Goal: Find specific page/section: Find specific page/section

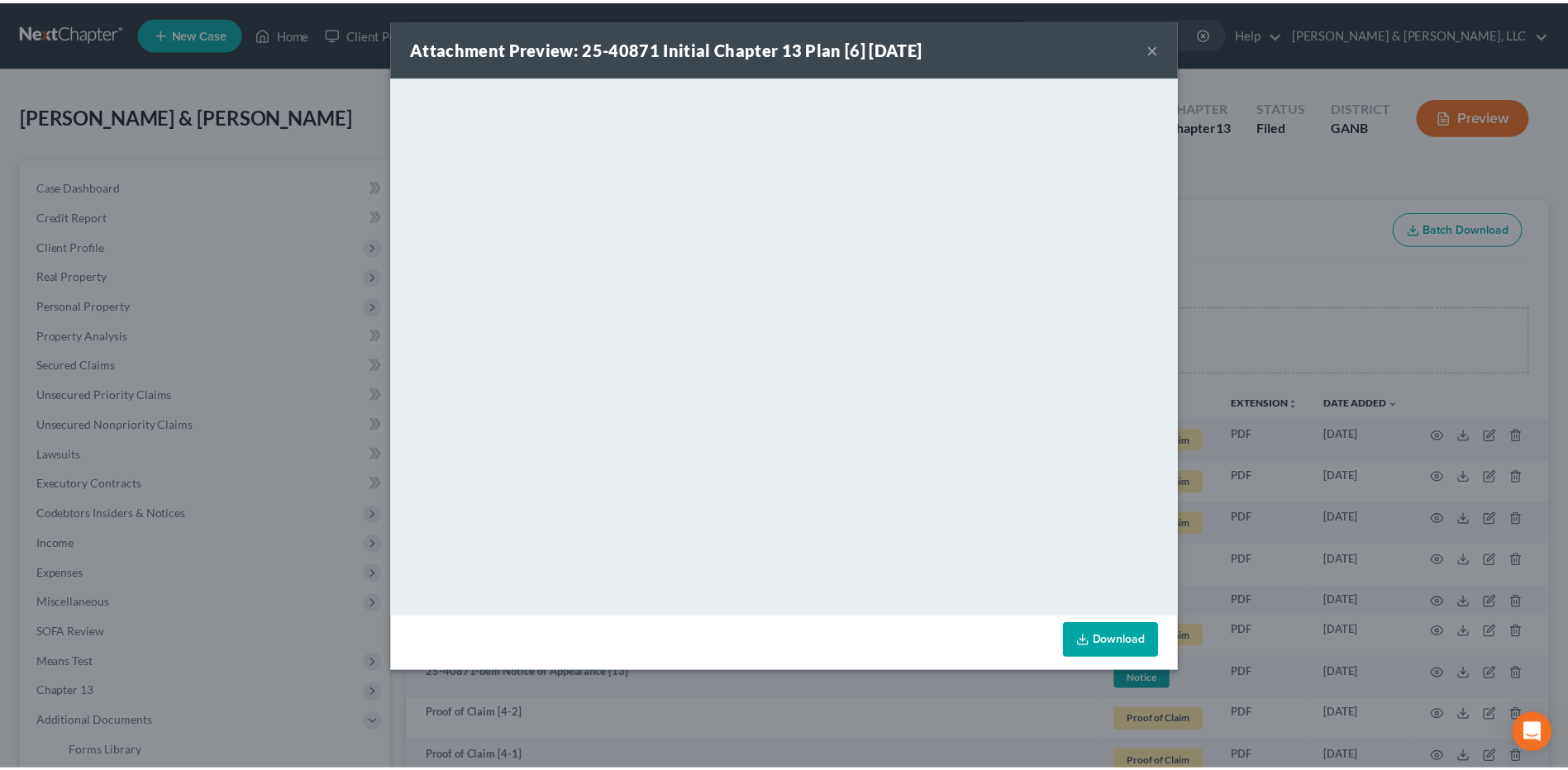
scroll to position [1037, 0]
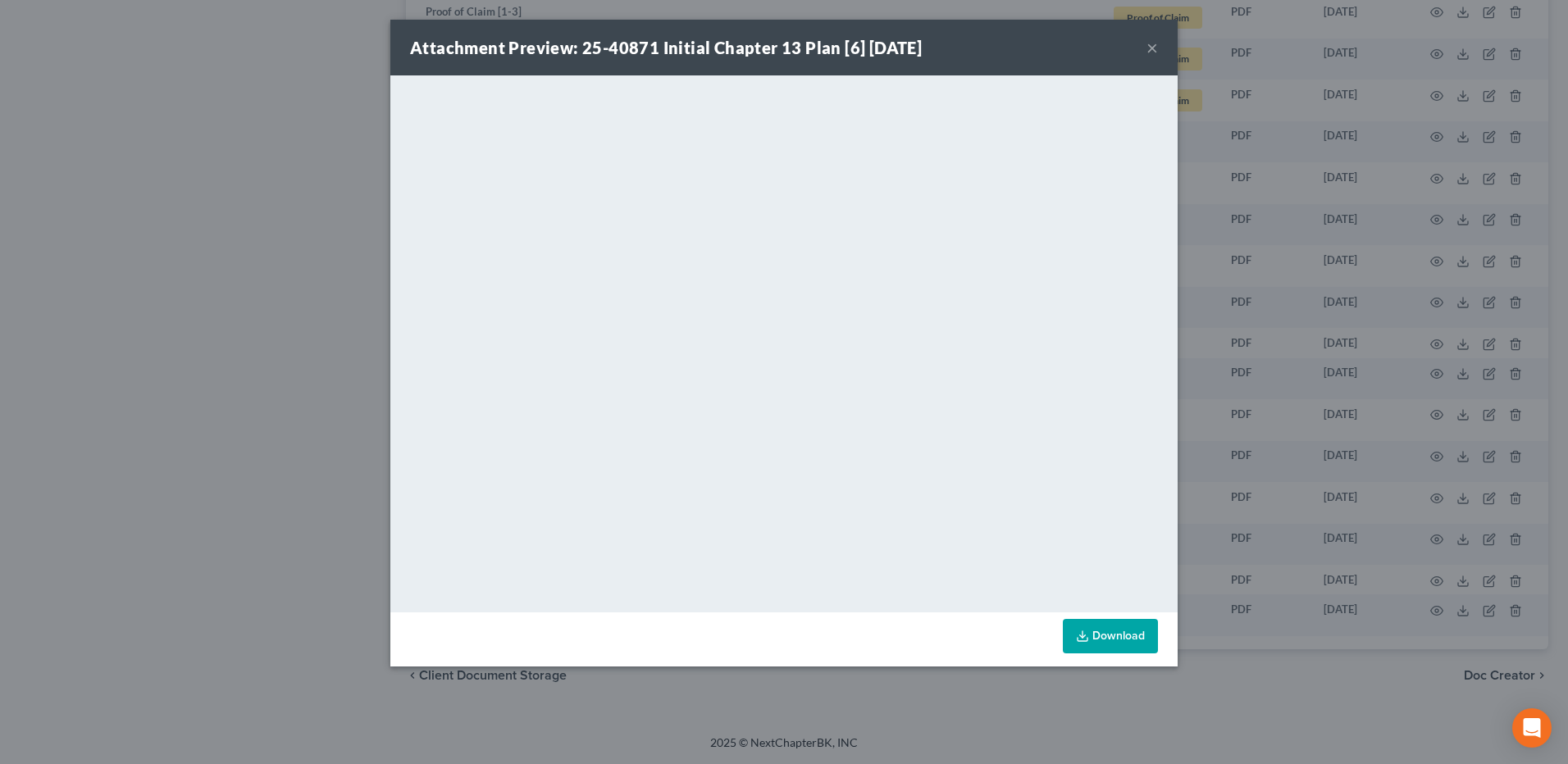
click at [176, 190] on div "Attachment Preview: 25-40871 Initial Chapter 13 Plan [6] [DATE] × <object ng-at…" at bounding box center [784, 382] width 1568 height 764
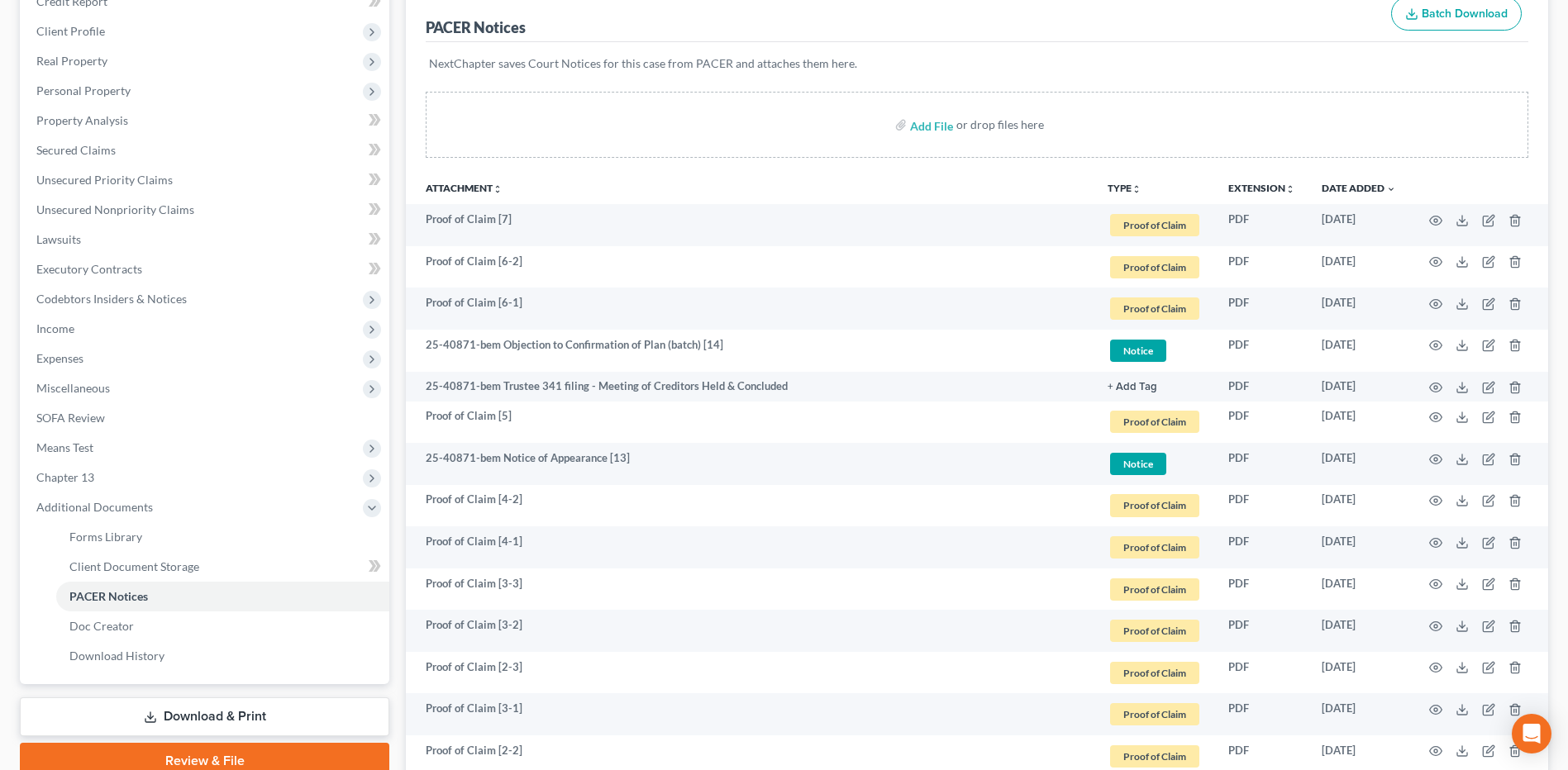
scroll to position [0, 0]
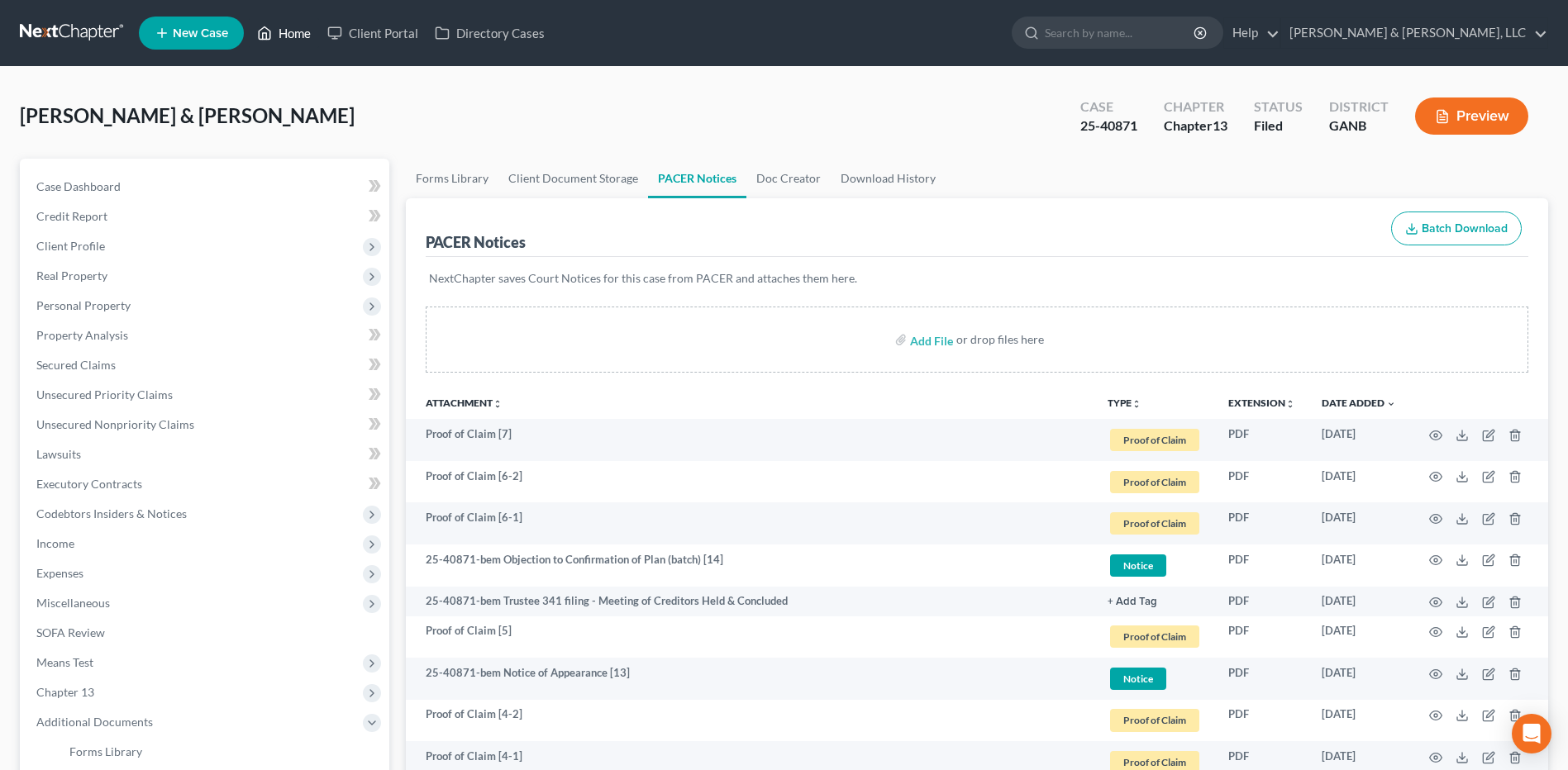
click at [271, 29] on icon at bounding box center [265, 32] width 15 height 20
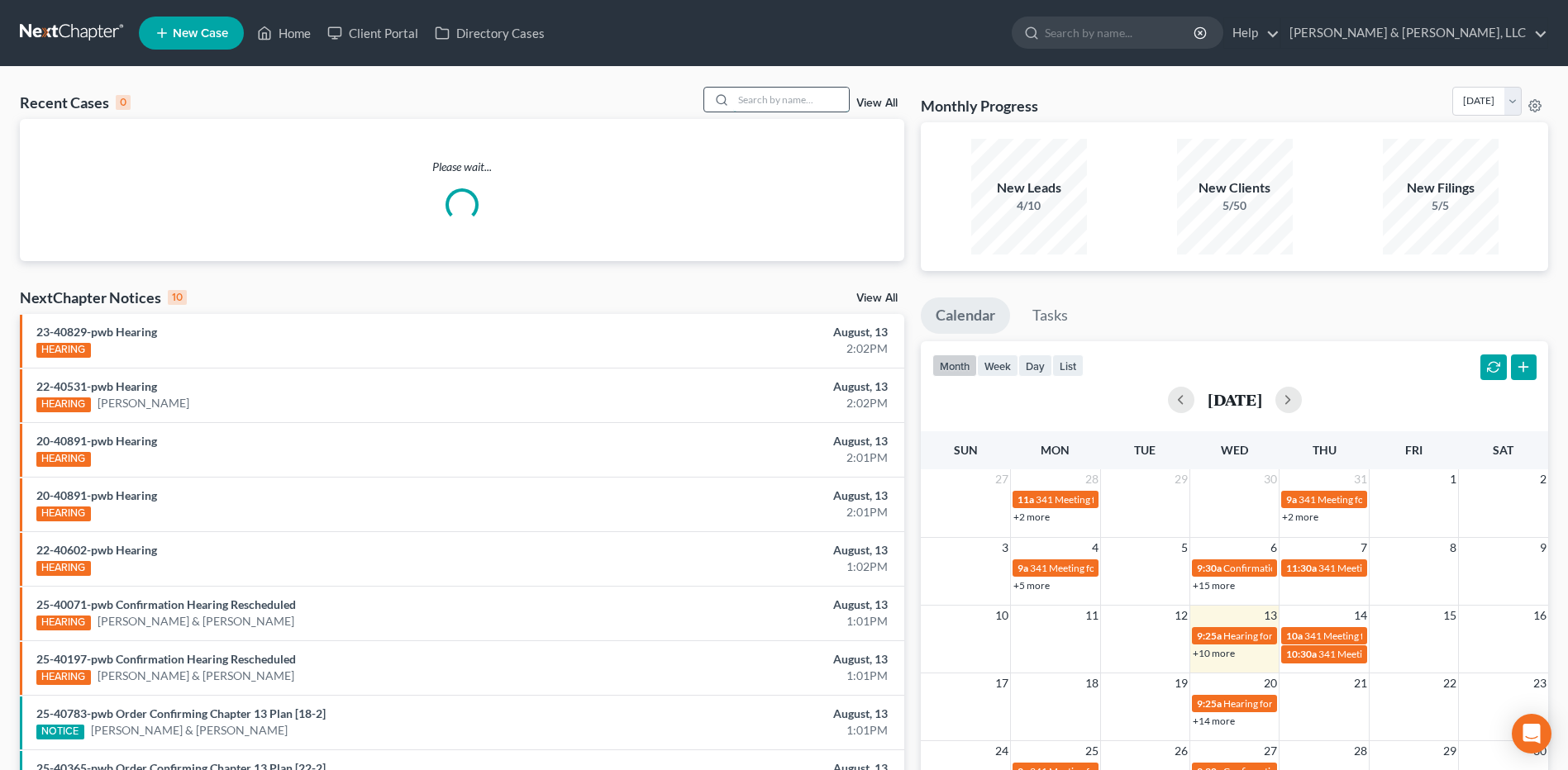
click at [838, 99] on input "search" at bounding box center [791, 99] width 115 height 24
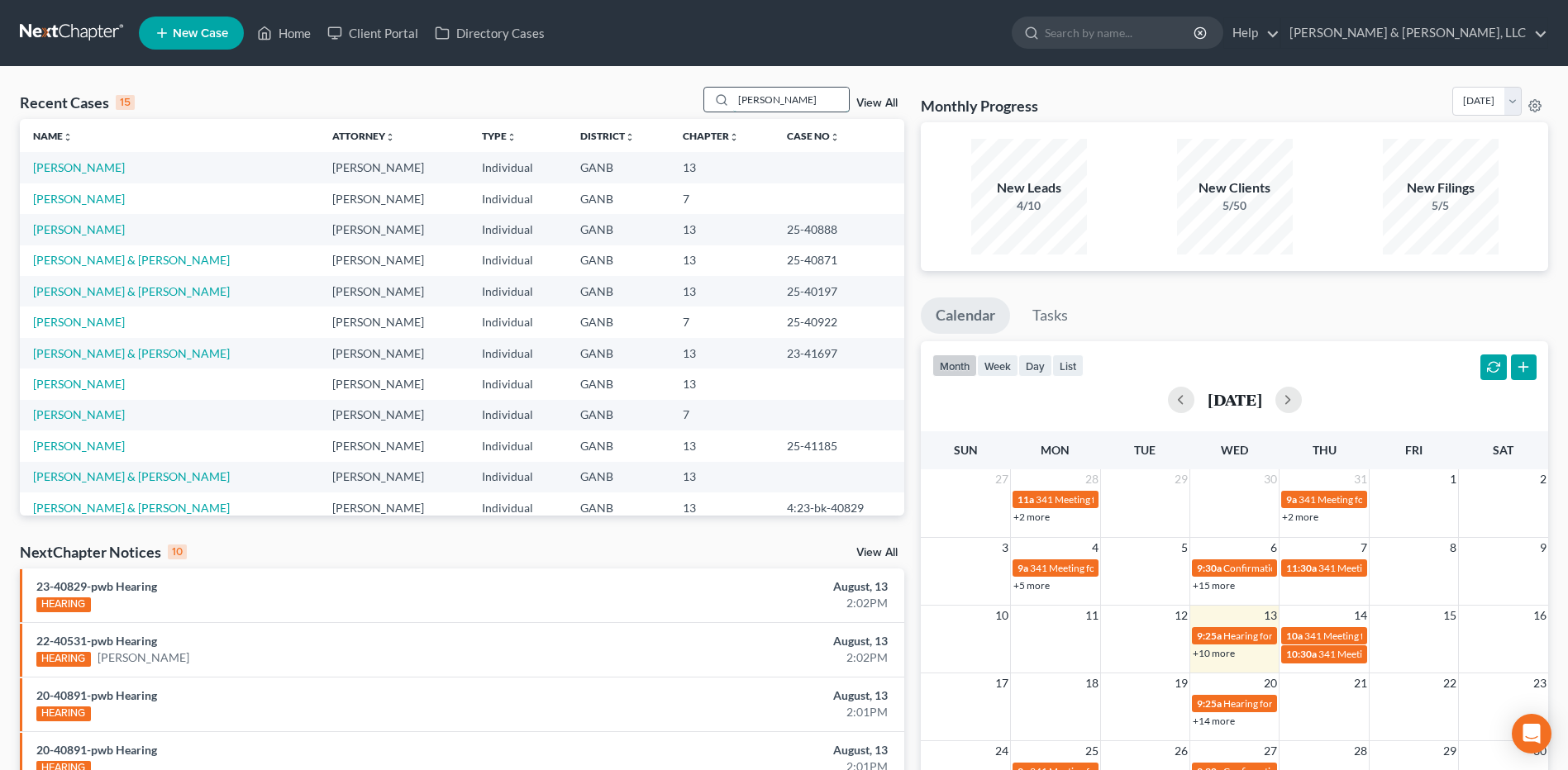
type input "[PERSON_NAME]"
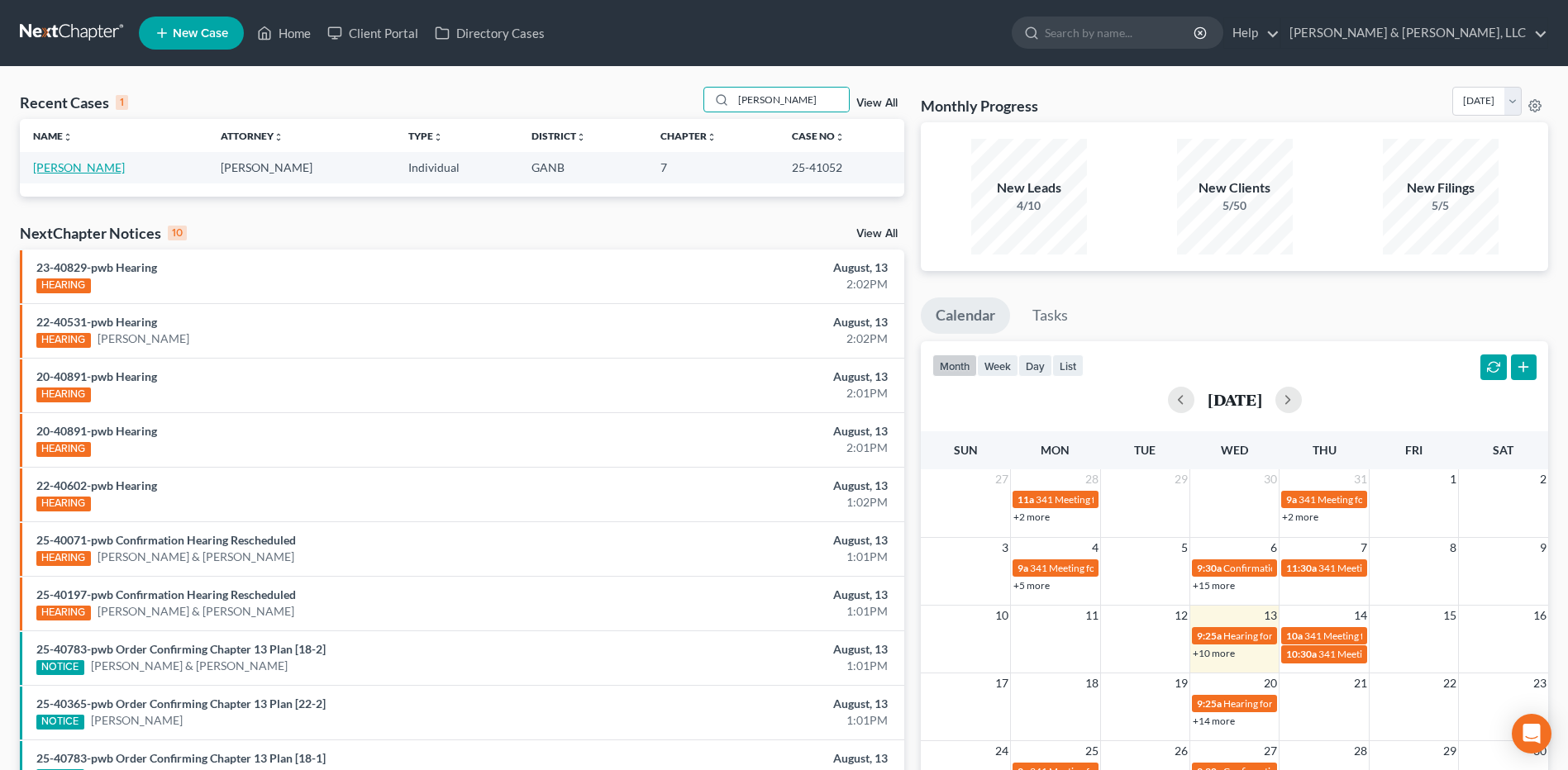
click at [46, 169] on link "[PERSON_NAME]" at bounding box center [79, 166] width 92 height 14
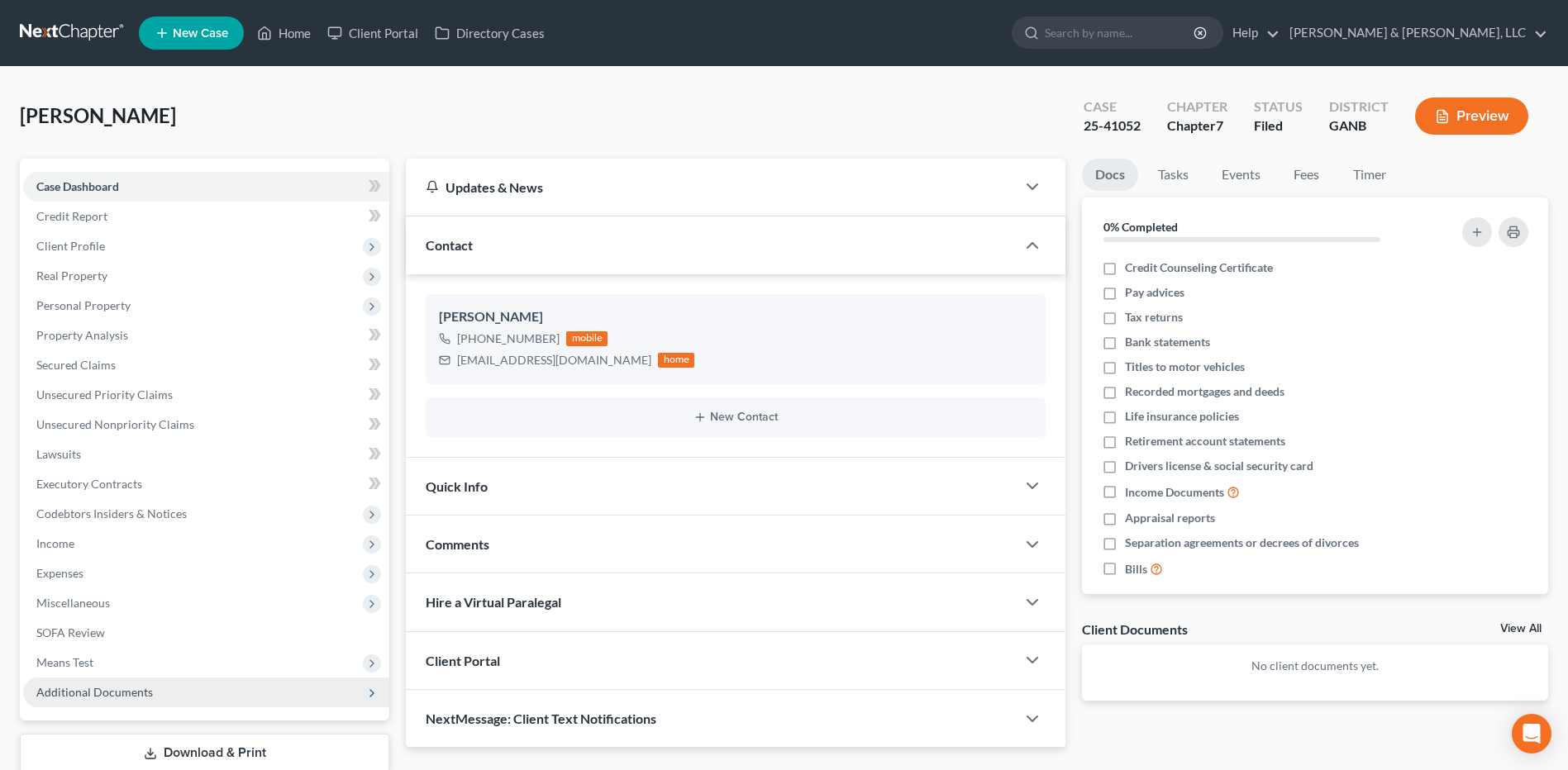
click at [132, 694] on span "Additional Documents" at bounding box center [94, 691] width 116 height 14
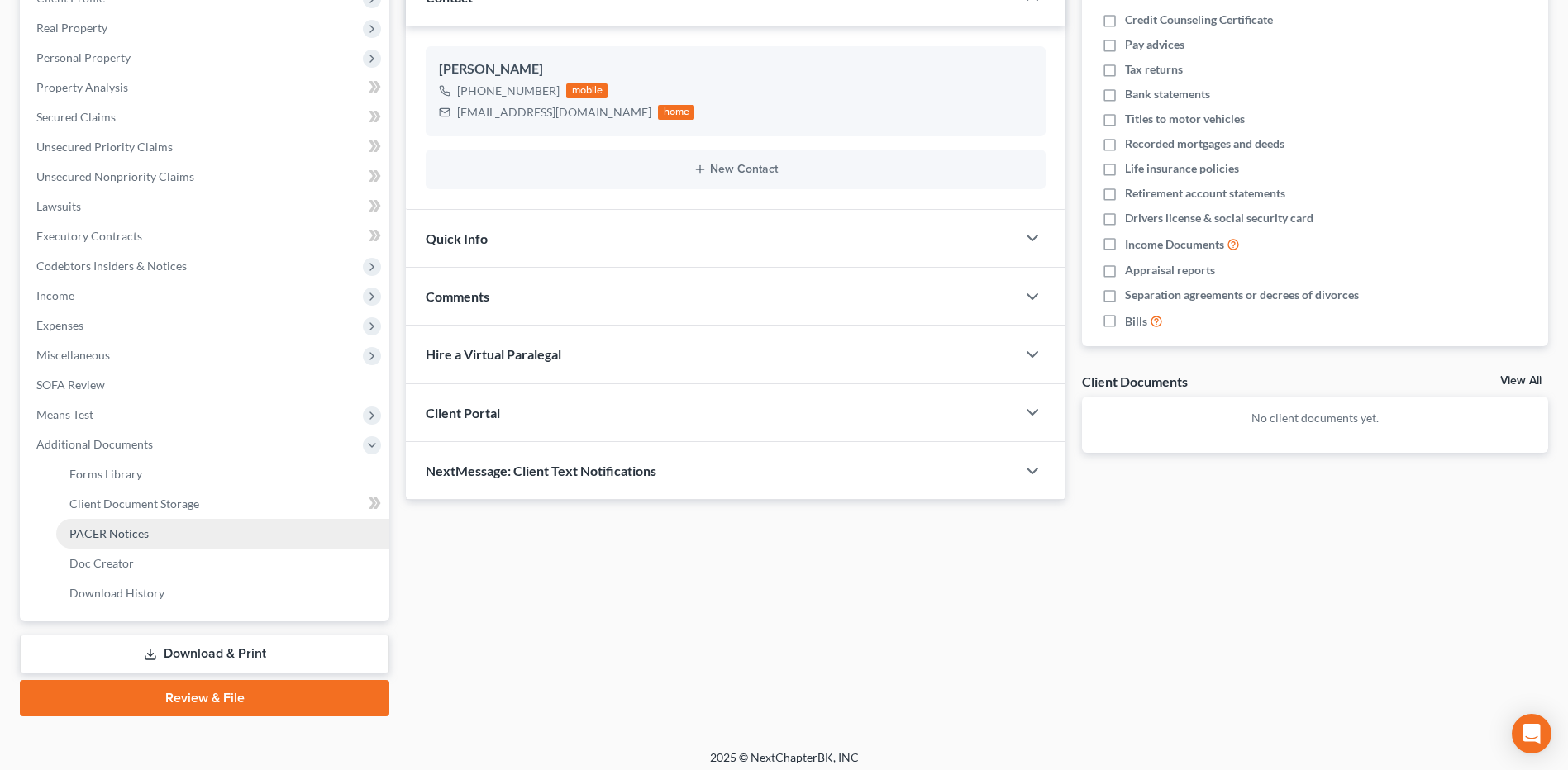
click at [137, 540] on link "PACER Notices" at bounding box center [222, 533] width 333 height 29
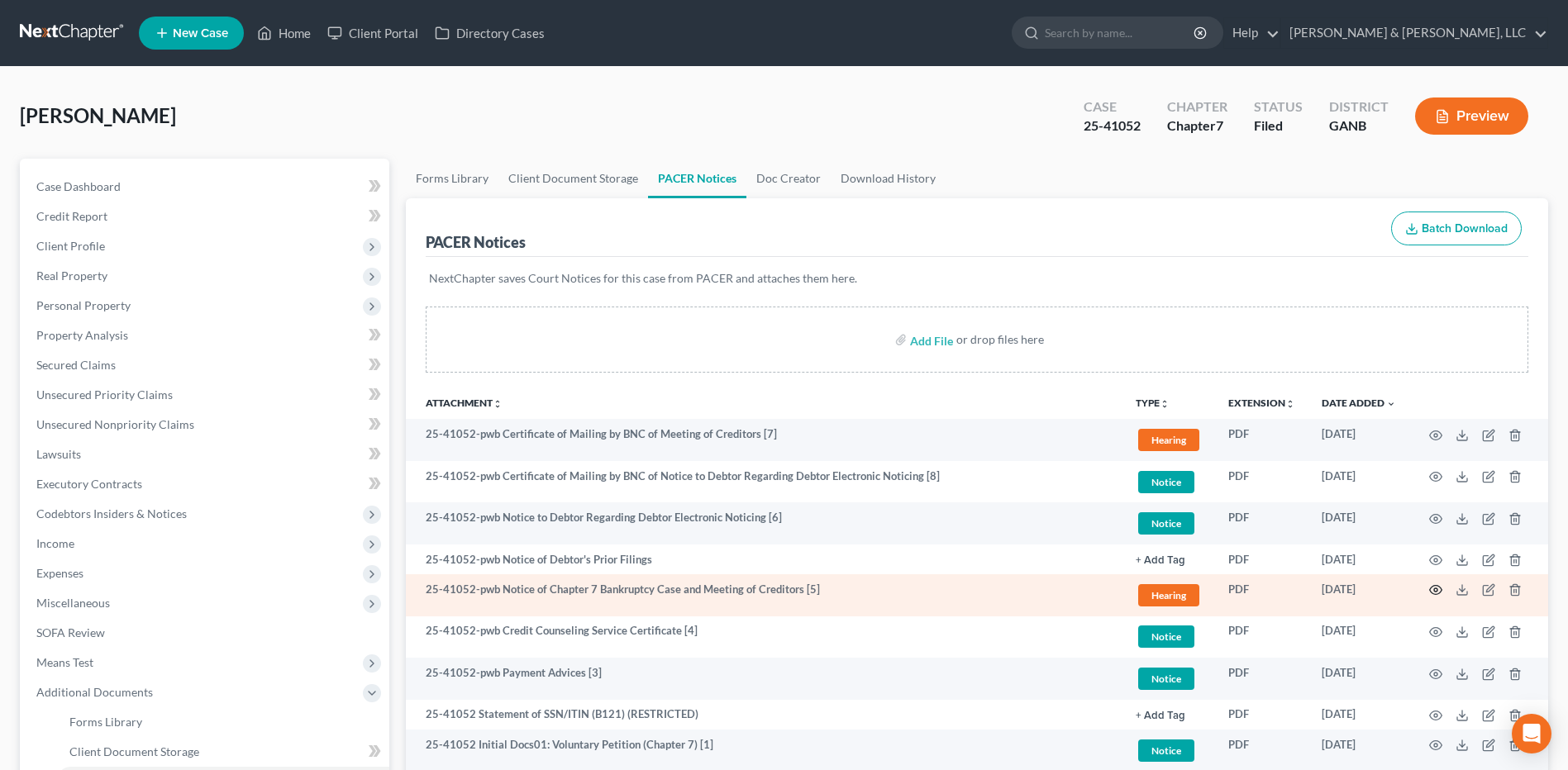
click at [1432, 591] on icon "button" at bounding box center [1436, 590] width 13 height 13
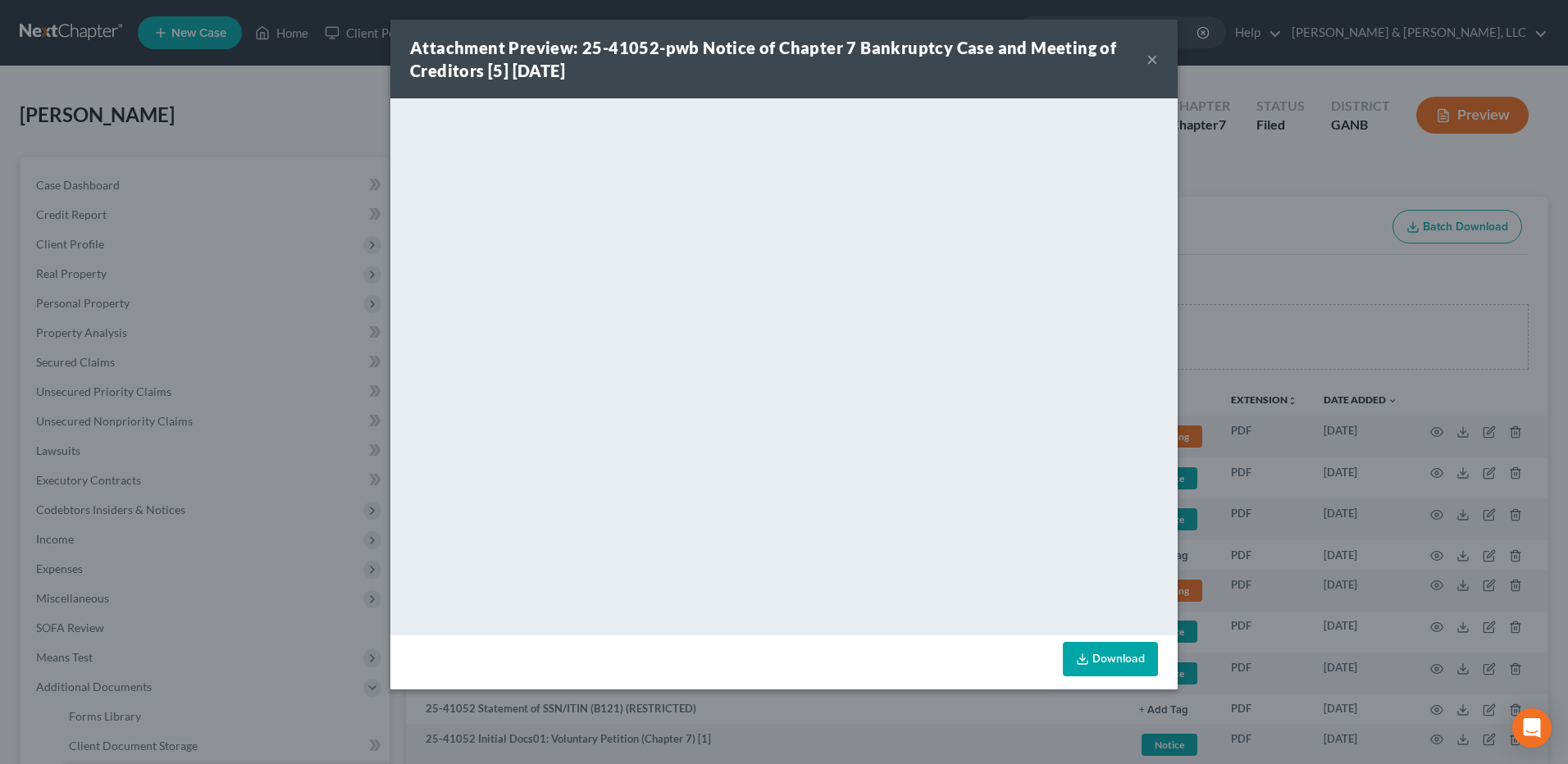
click at [1151, 59] on button "×" at bounding box center [1152, 58] width 11 height 20
